Goal: Information Seeking & Learning: Learn about a topic

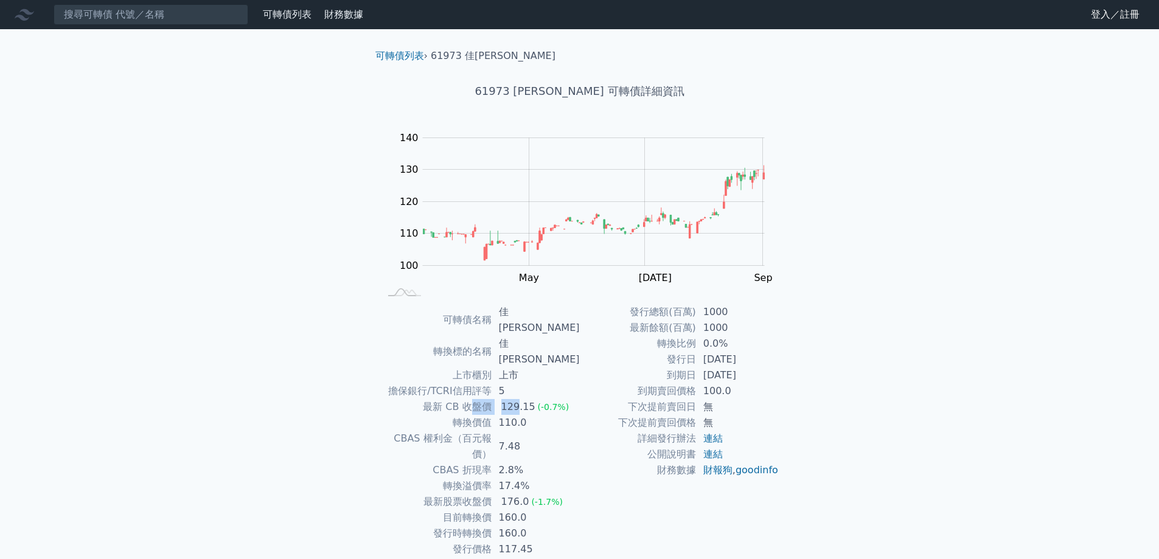
drag, startPoint x: 476, startPoint y: 372, endPoint x: 522, endPoint y: 377, distance: 46.5
click at [522, 399] on tr "最新 CB 收盤價 129.15 (-0.7%)" at bounding box center [479, 407] width 199 height 16
click at [522, 399] on div "129.15" at bounding box center [518, 407] width 39 height 16
drag, startPoint x: 487, startPoint y: 369, endPoint x: 528, endPoint y: 372, distance: 41.5
click at [528, 399] on tr "最新 CB 收盤價 129.15 (-0.7%)" at bounding box center [479, 407] width 199 height 16
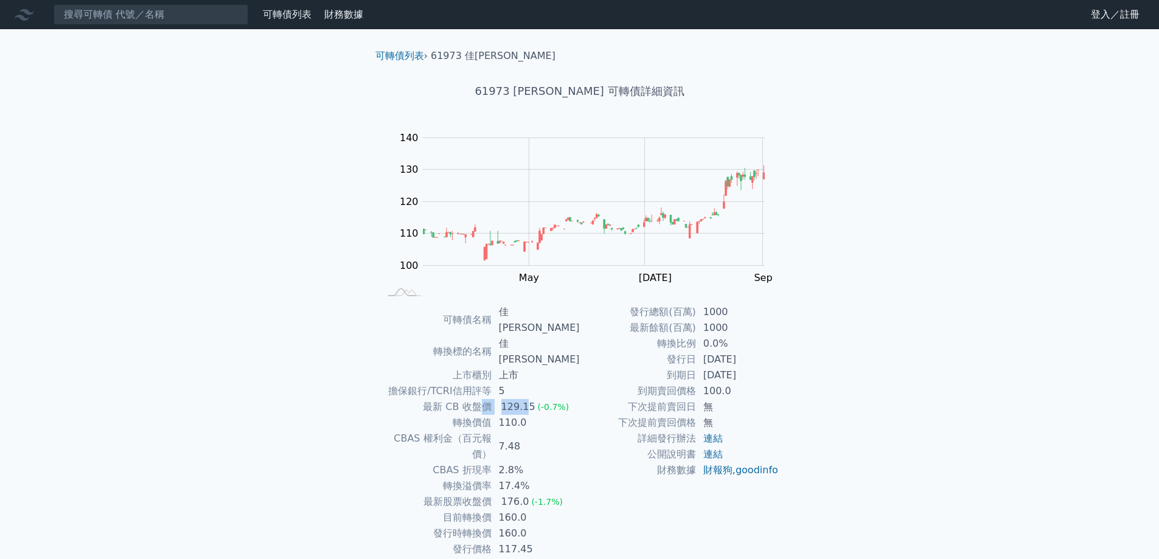
click at [528, 399] on div "129.15" at bounding box center [518, 407] width 39 height 16
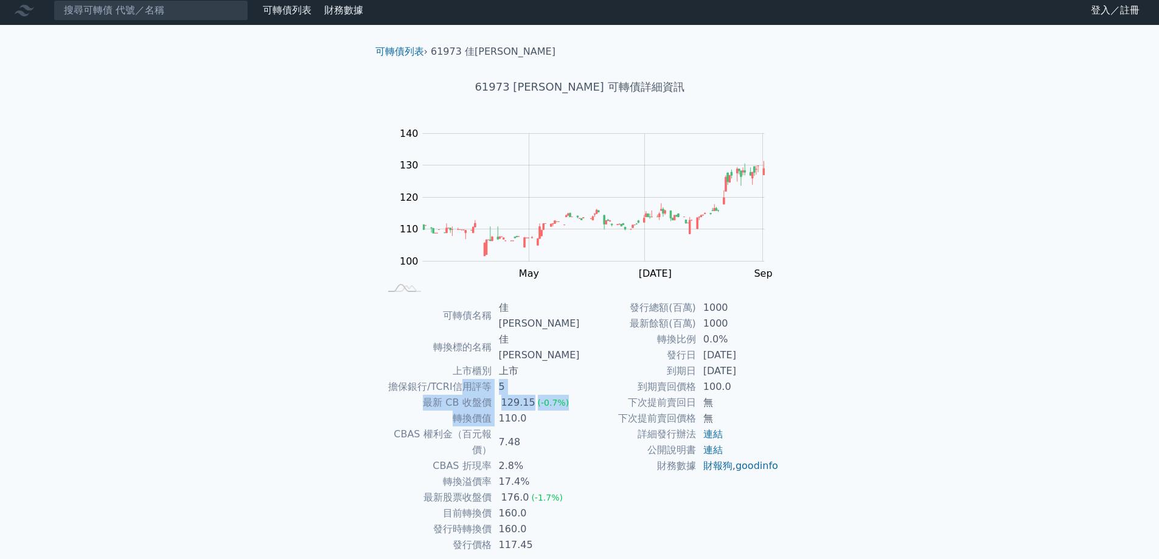
drag, startPoint x: 466, startPoint y: 362, endPoint x: 506, endPoint y: 387, distance: 47.3
click at [506, 387] on tbody "可轉債名稱 佳[PERSON_NAME] 轉換標的名稱 佳[PERSON_NAME] 上市櫃別 上市 擔保銀行/TCRI信用評等 5 最新 CB 收盤價 12…" at bounding box center [479, 426] width 199 height 253
click at [507, 411] on td "110.0" at bounding box center [535, 419] width 88 height 16
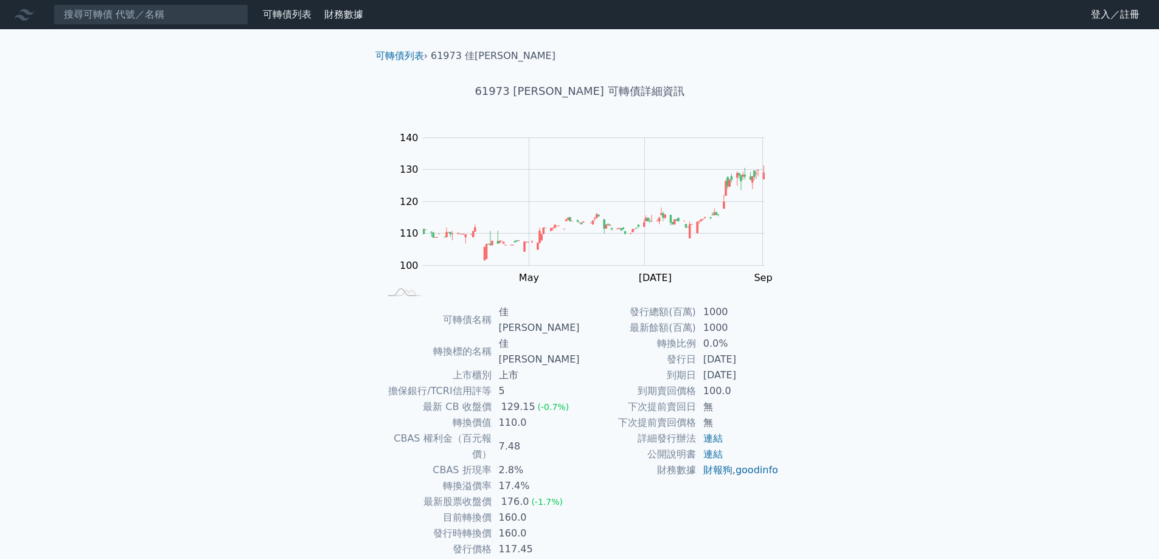
scroll to position [4, 0]
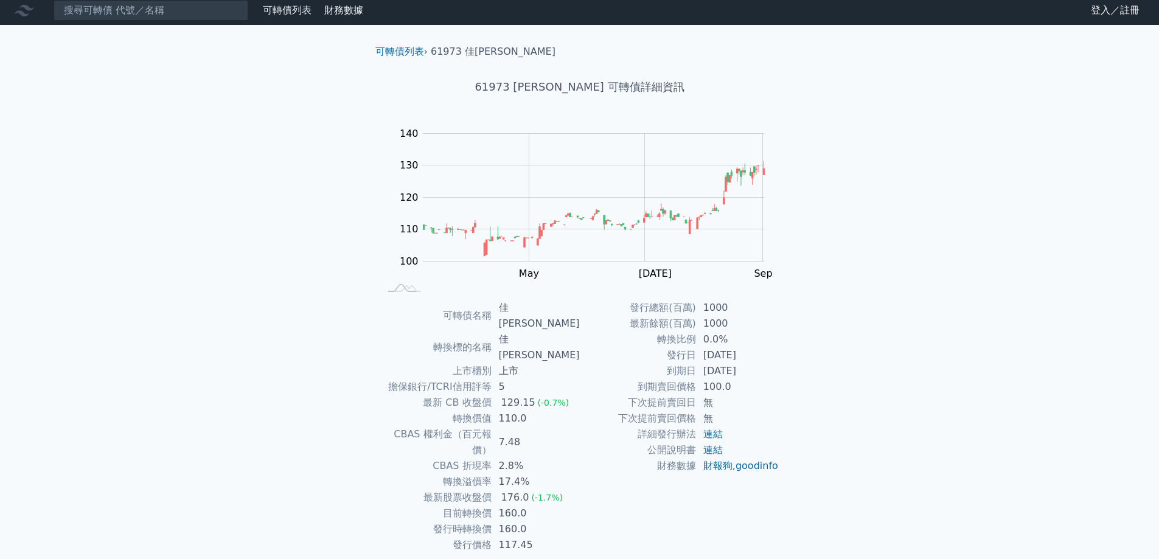
drag, startPoint x: 507, startPoint y: 308, endPoint x: 765, endPoint y: 364, distance: 264.0
click at [765, 364] on div "可轉債名稱 佳[PERSON_NAME] 轉換標的名稱 佳[PERSON_NAME] 上市櫃別 上市 擔保銀行/TCRI信用評等 5 最新 CB 收盤價 12…" at bounding box center [580, 426] width 428 height 253
click at [742, 365] on td "[DATE]" at bounding box center [737, 371] width 83 height 16
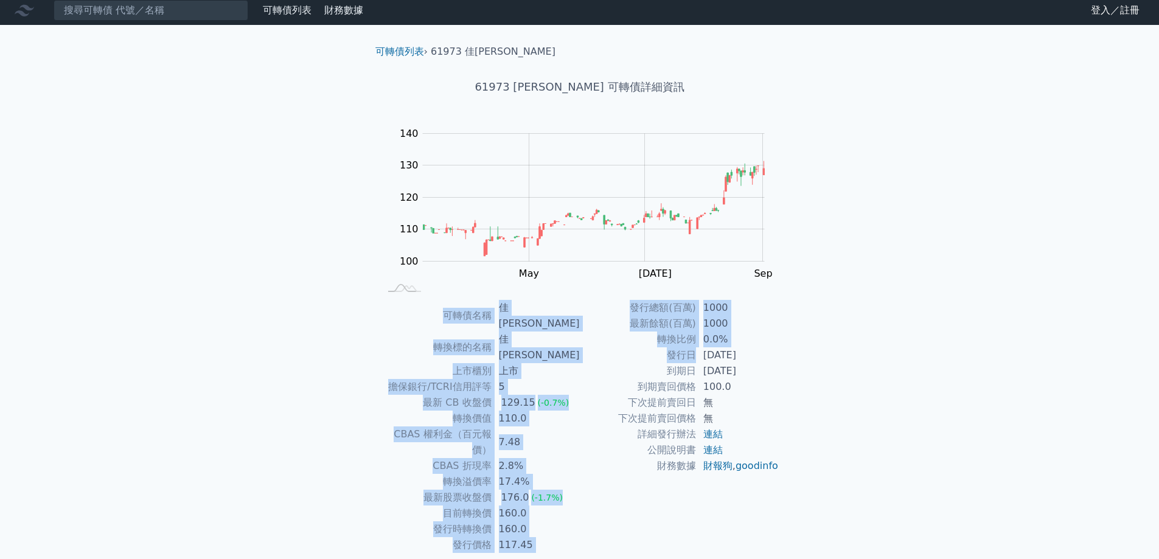
drag, startPoint x: 692, startPoint y: 350, endPoint x: 368, endPoint y: 373, distance: 325.0
click at [368, 373] on div "可轉債名稱 佳[PERSON_NAME] 轉換標的名稱 佳[PERSON_NAME] 上市櫃別 上市 擔保銀行/TCRI信用評等 5 最新 CB 收盤價 12…" at bounding box center [580, 426] width 428 height 253
click at [364, 364] on div "可轉債列表 › 61973 佳[PERSON_NAME] 61973 佳[PERSON_NAME] 可轉債詳細資訊 Zoom Out 100 90 95 10…" at bounding box center [579, 315] width 467 height 581
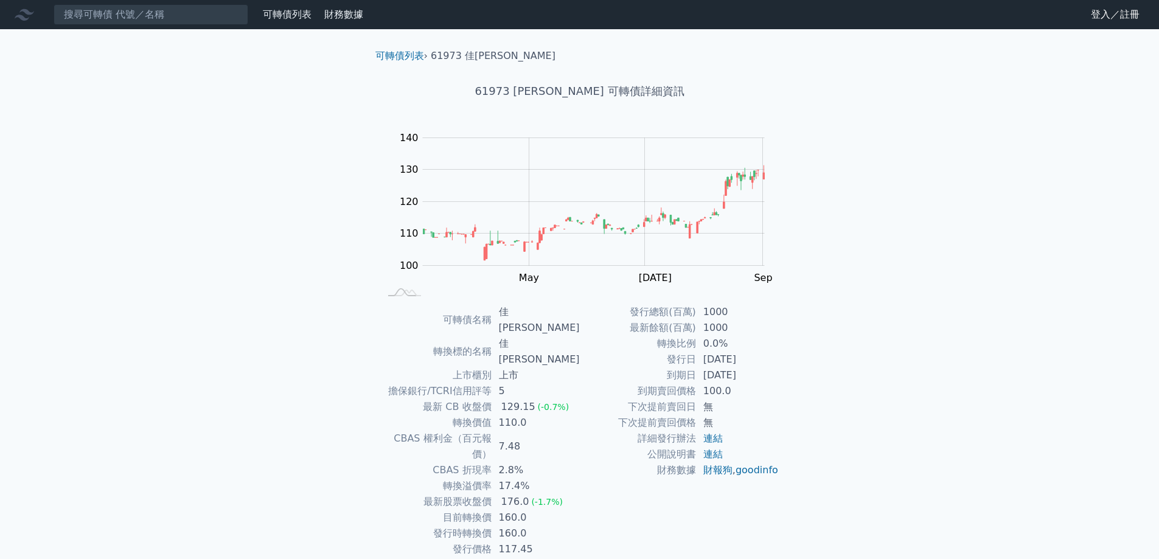
drag, startPoint x: 237, startPoint y: 80, endPoint x: 240, endPoint y: 72, distance: 8.5
